Goal: Task Accomplishment & Management: Manage account settings

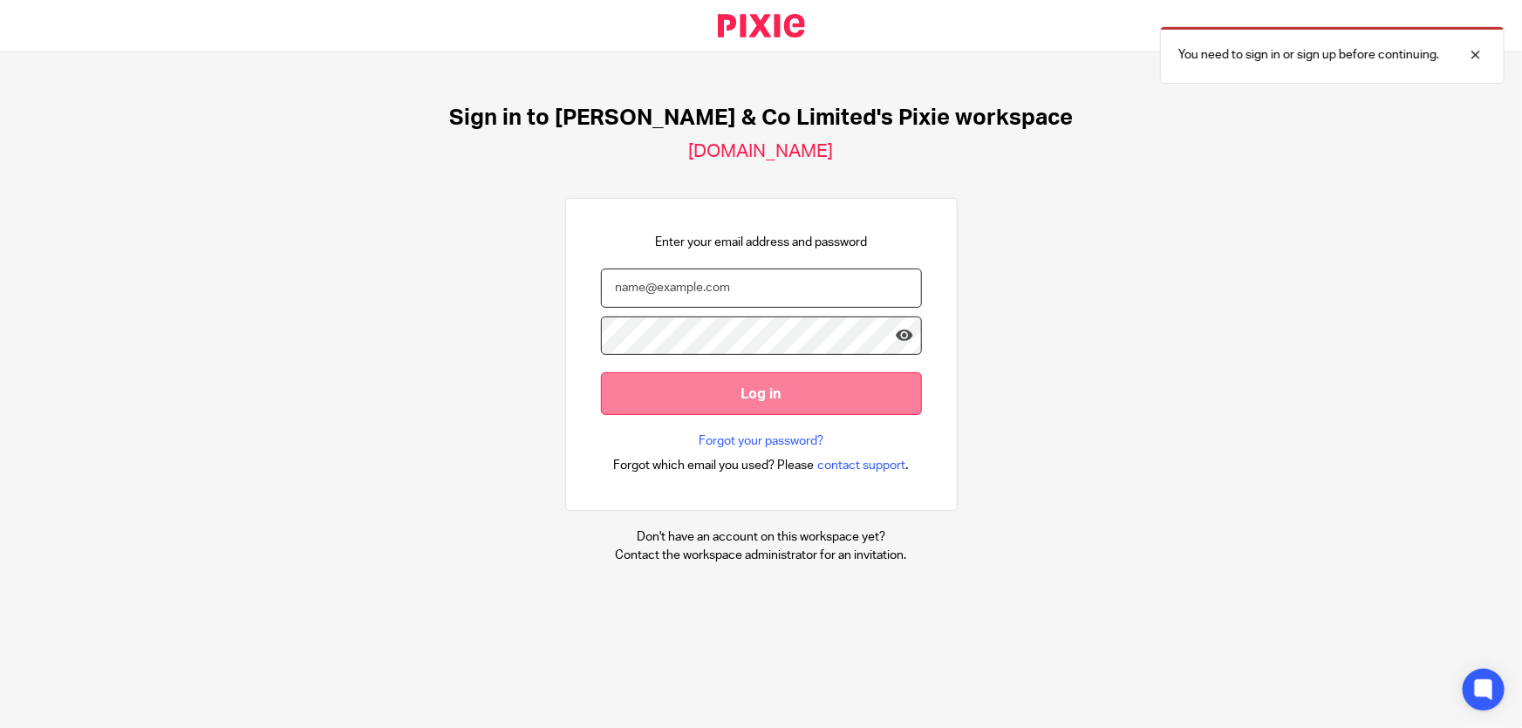
type input "marianne.price@andrewprice.co.uk"
click at [707, 383] on input "Log in" at bounding box center [761, 393] width 321 height 43
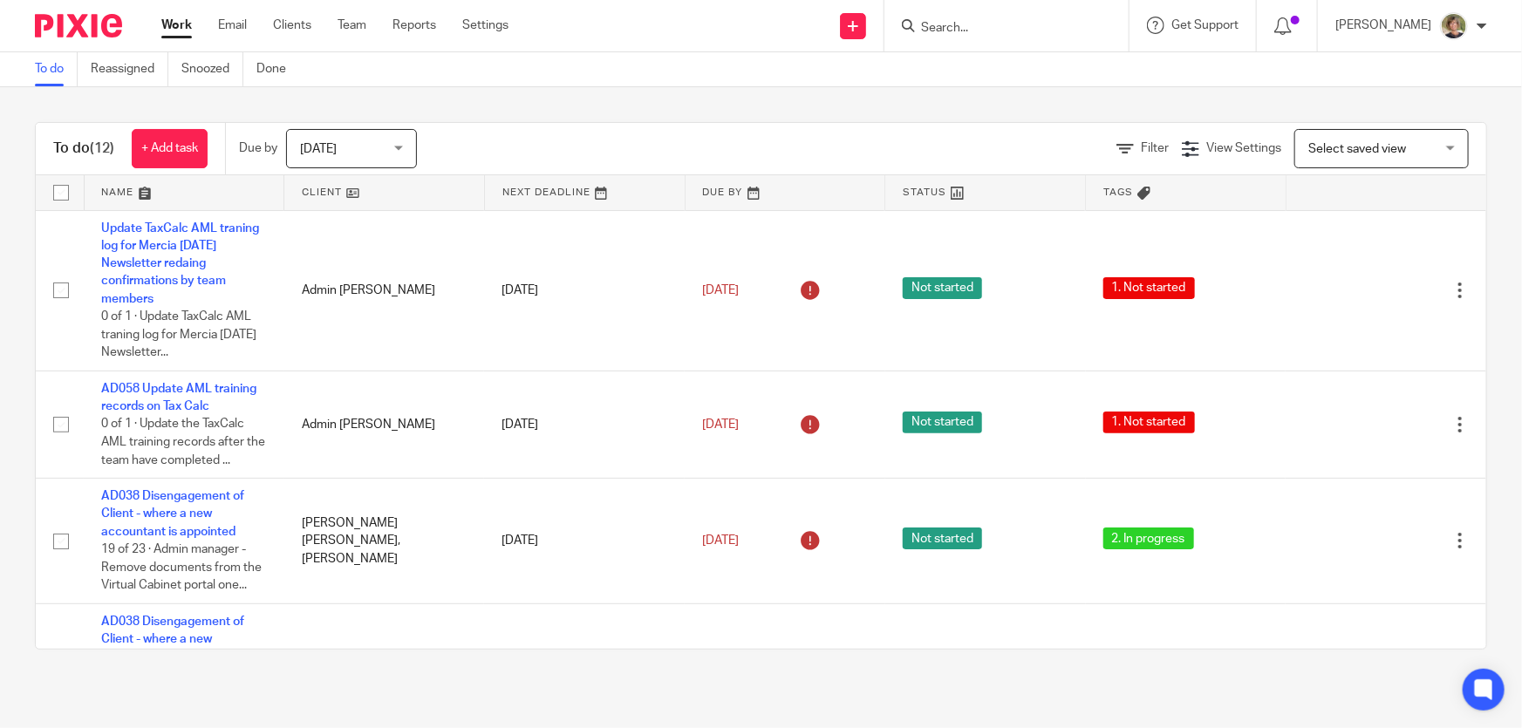
click at [401, 147] on div "Today Today" at bounding box center [351, 148] width 131 height 39
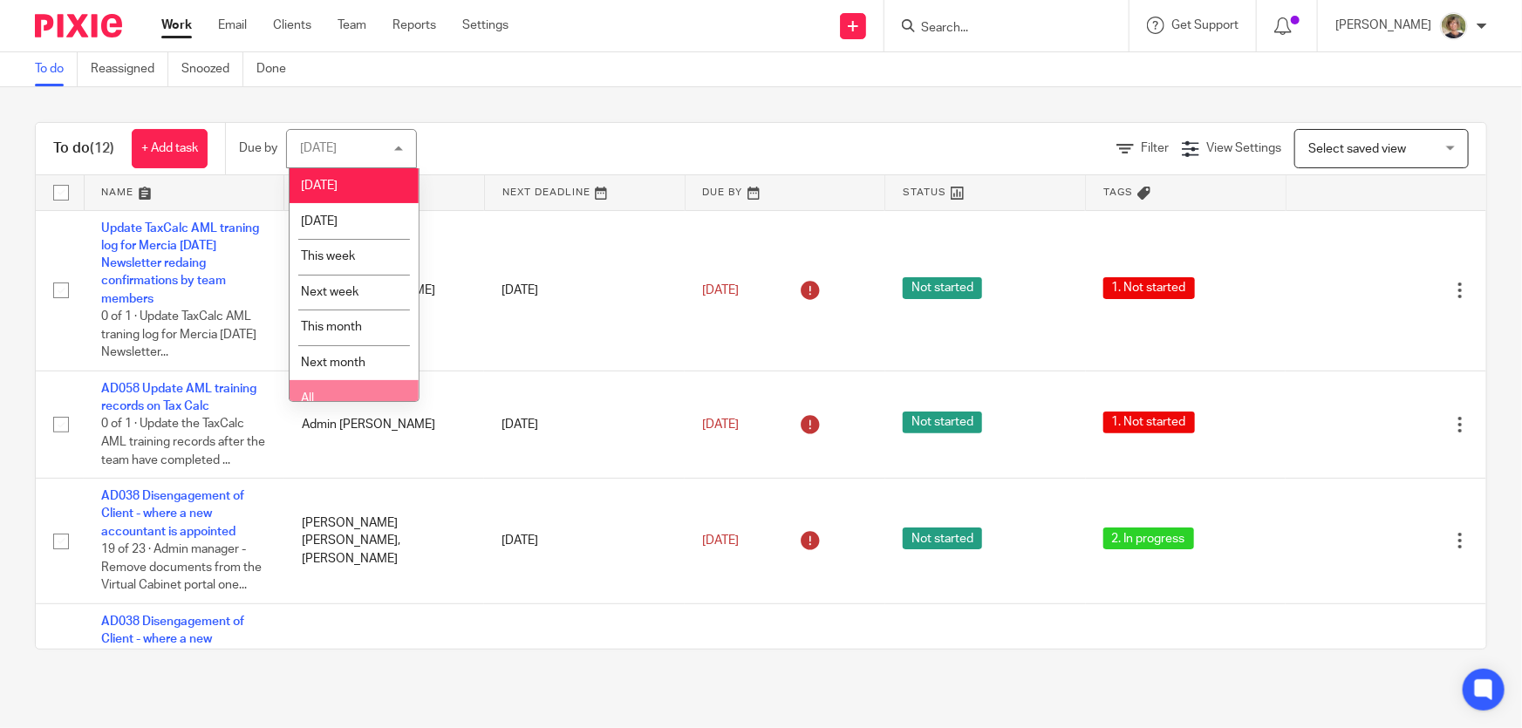
scroll to position [13, 0]
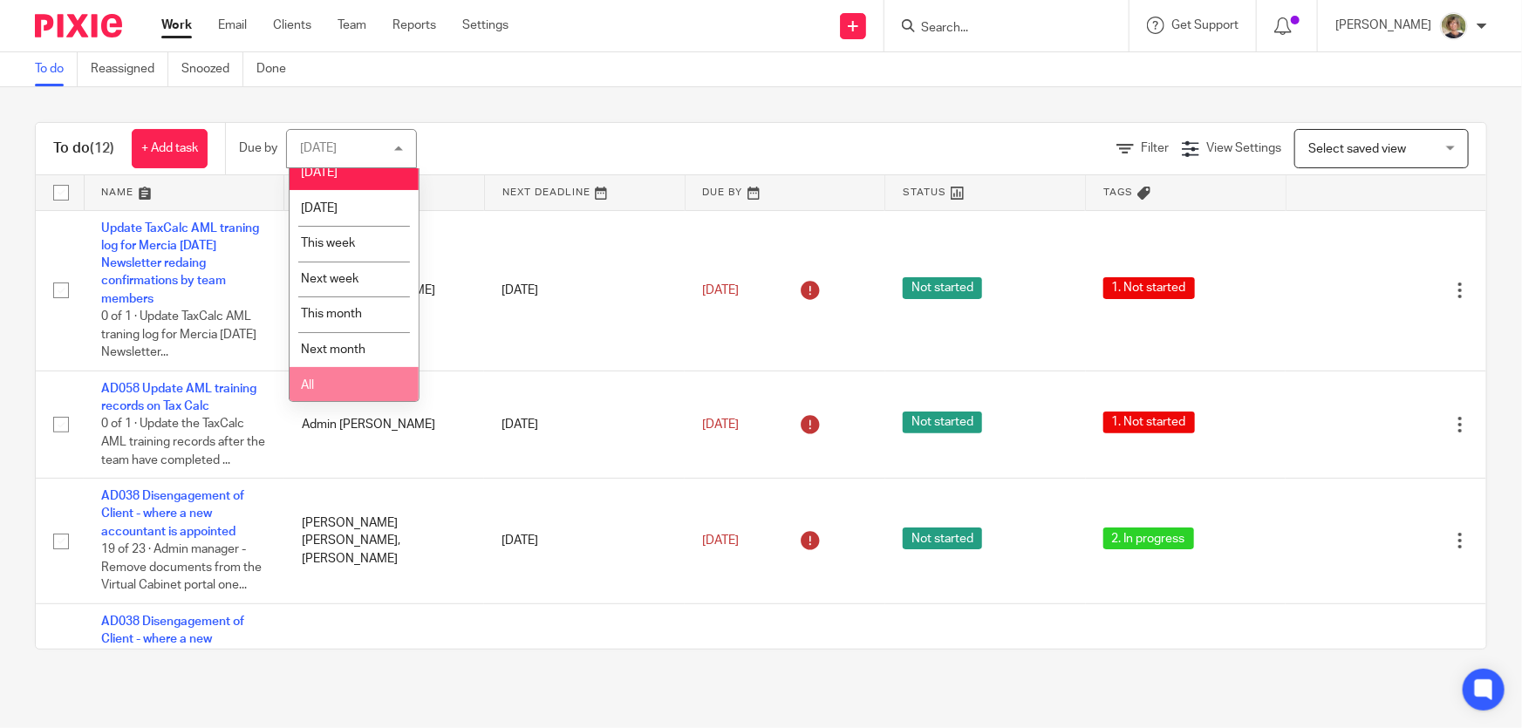
click at [361, 377] on li "All" at bounding box center [354, 385] width 129 height 36
